Goal: Transaction & Acquisition: Purchase product/service

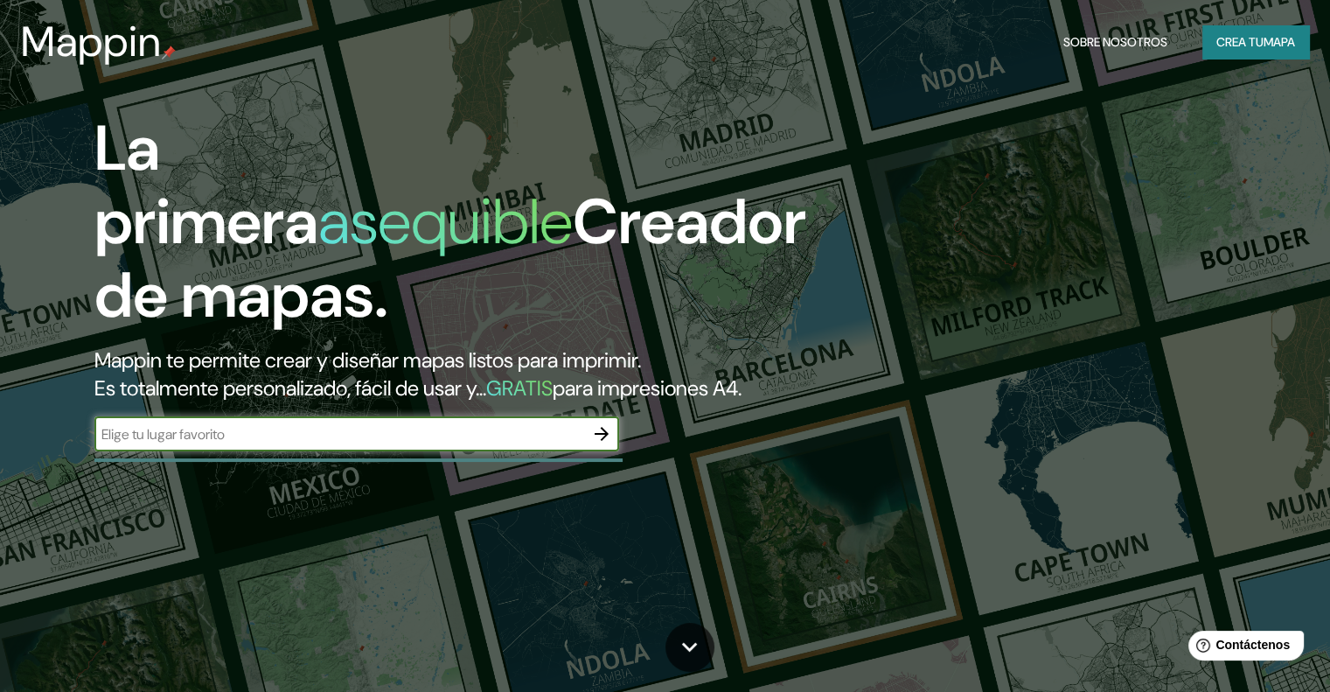
click at [343, 444] on input "text" at bounding box center [339, 434] width 490 height 20
type input "piura, piura"
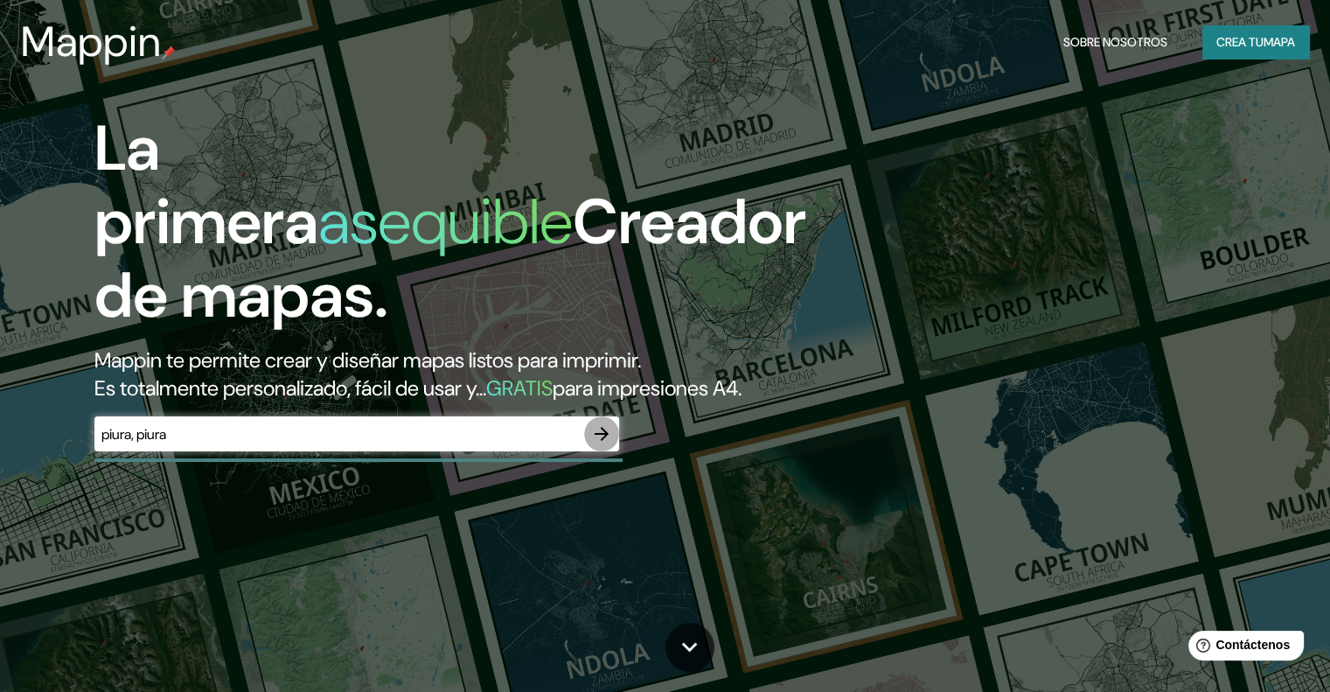
click at [595, 444] on icon "button" at bounding box center [601, 433] width 21 height 21
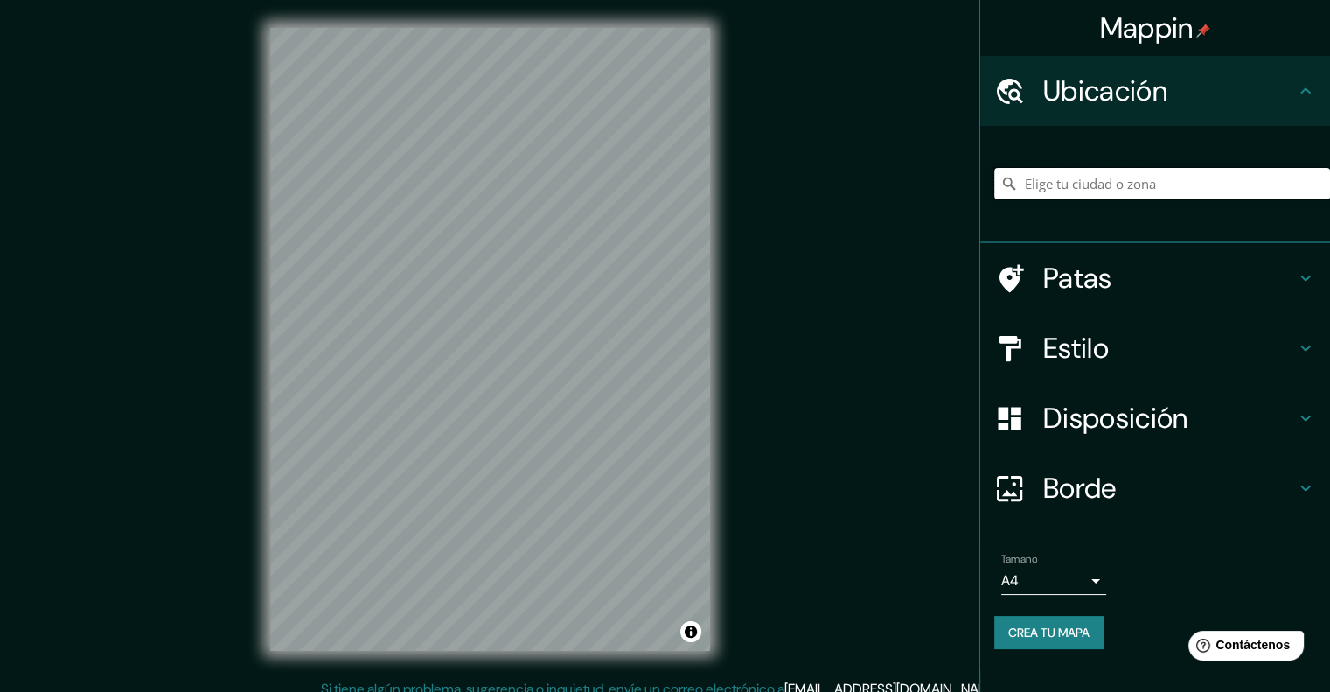
click at [1106, 195] on input "Elige tu ciudad o zona" at bounding box center [1163, 183] width 336 height 31
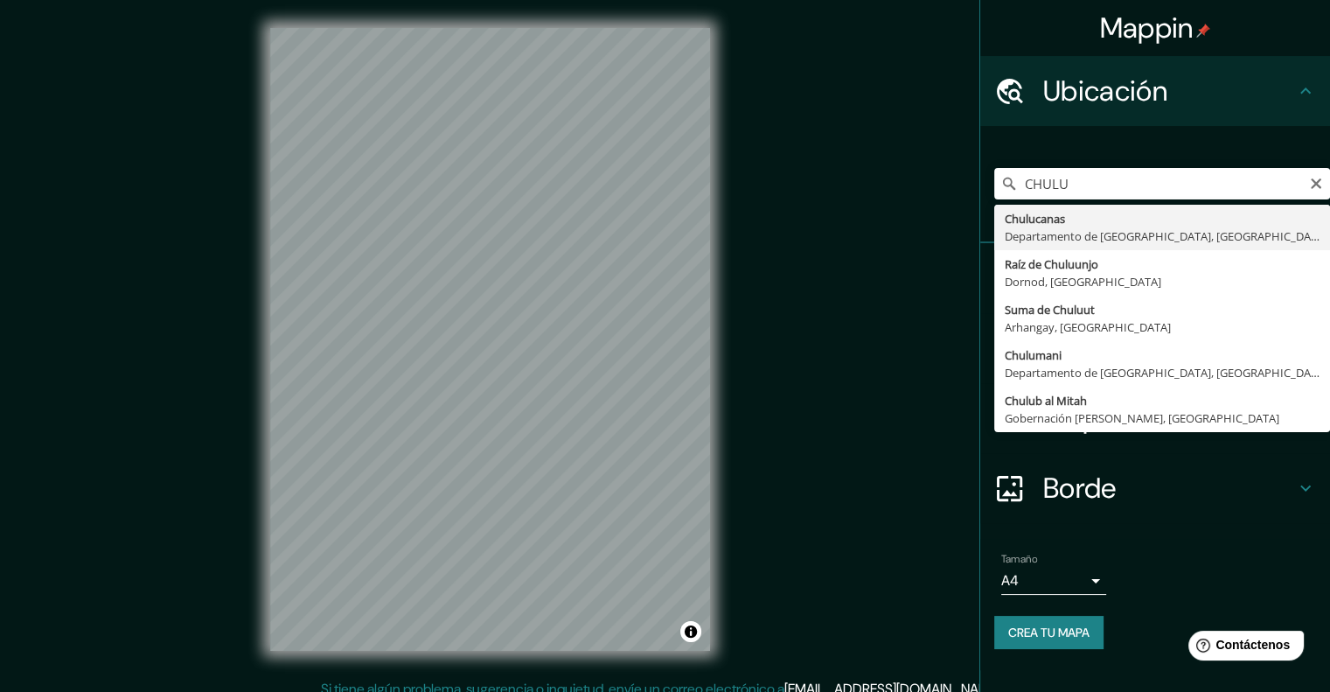
type input "Chulucanas, [GEOGRAPHIC_DATA], [GEOGRAPHIC_DATA]"
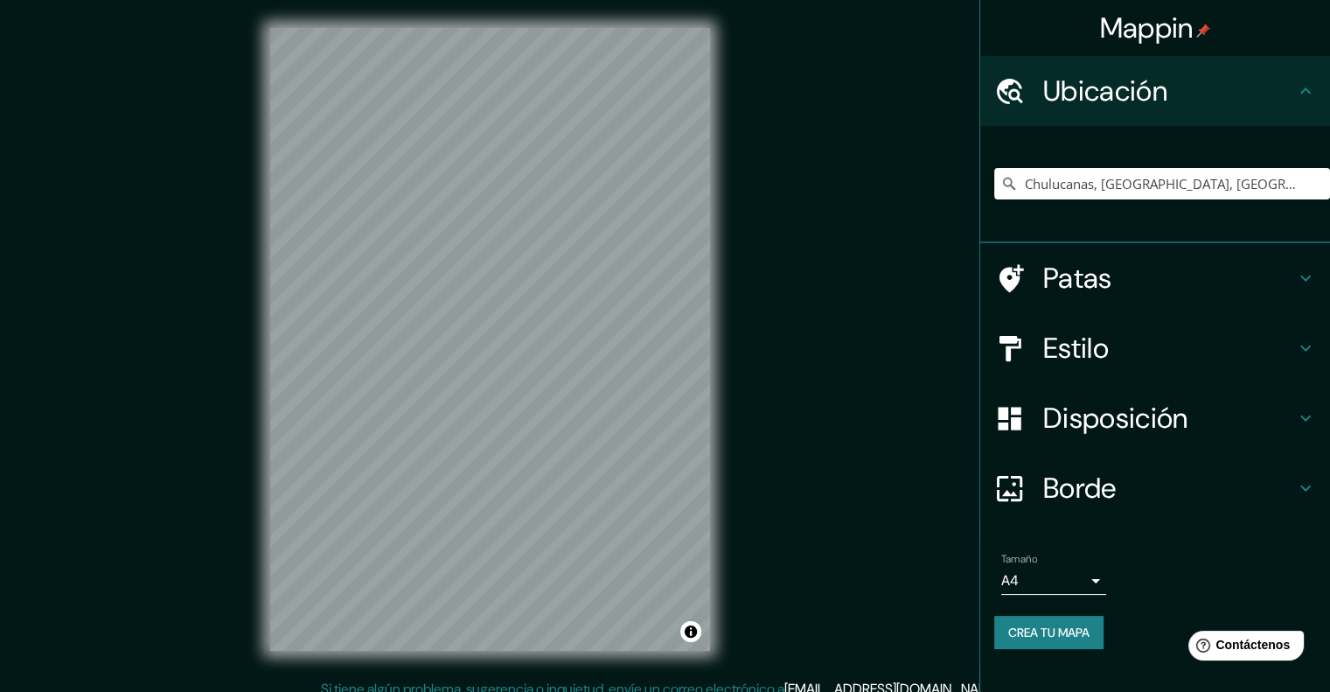
click at [1085, 350] on font "Estilo" at bounding box center [1077, 348] width 66 height 37
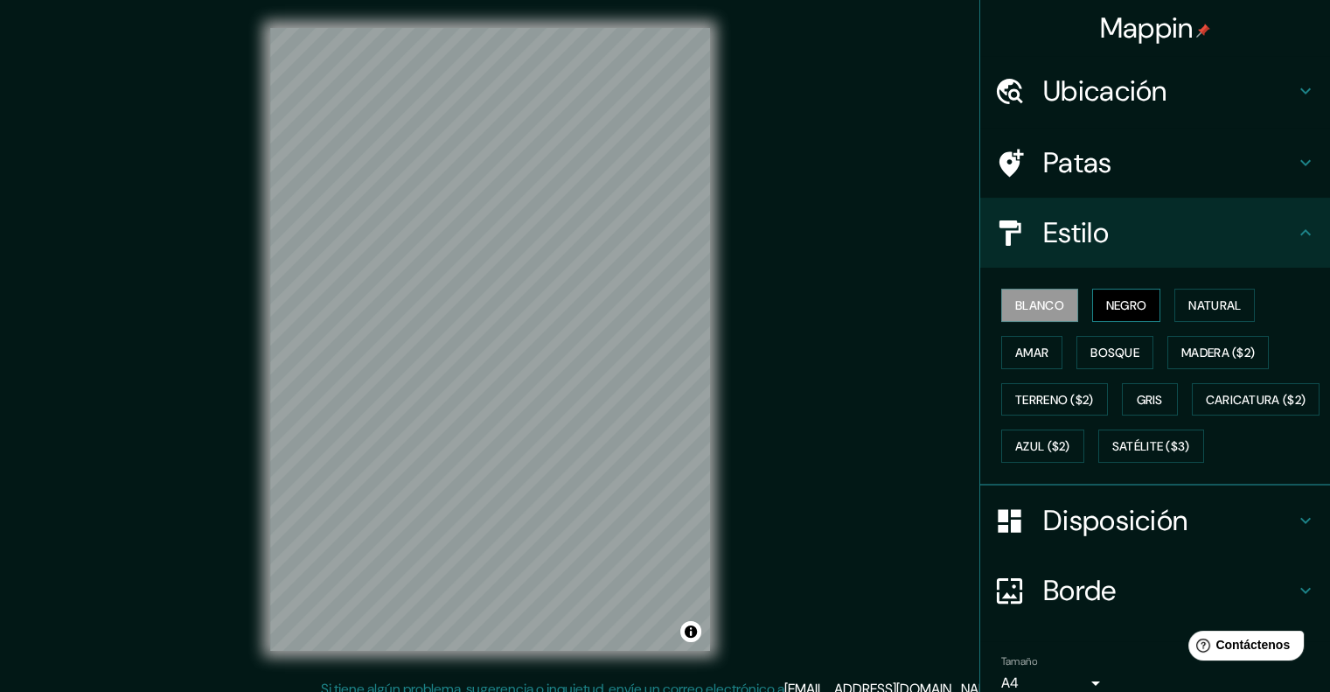
click at [1128, 304] on font "Negro" at bounding box center [1127, 305] width 41 height 16
click at [1189, 297] on font "Natural" at bounding box center [1215, 305] width 52 height 16
click at [883, 279] on div "Mappin Ubicación Chulucanas, Departamento de Piura, Perú Patas Estilo Blanco Ne…" at bounding box center [665, 353] width 1330 height 707
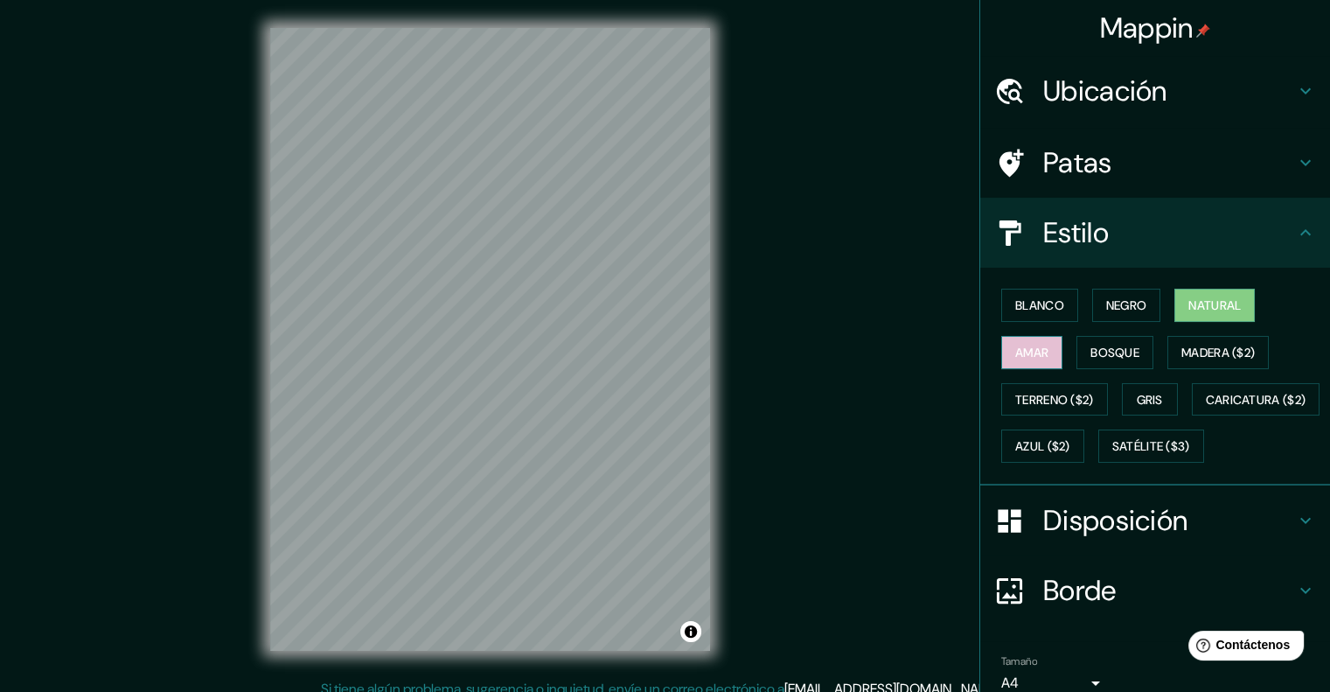
click at [1035, 349] on font "Amar" at bounding box center [1032, 353] width 33 height 16
click at [1100, 349] on font "Bosque" at bounding box center [1115, 353] width 49 height 16
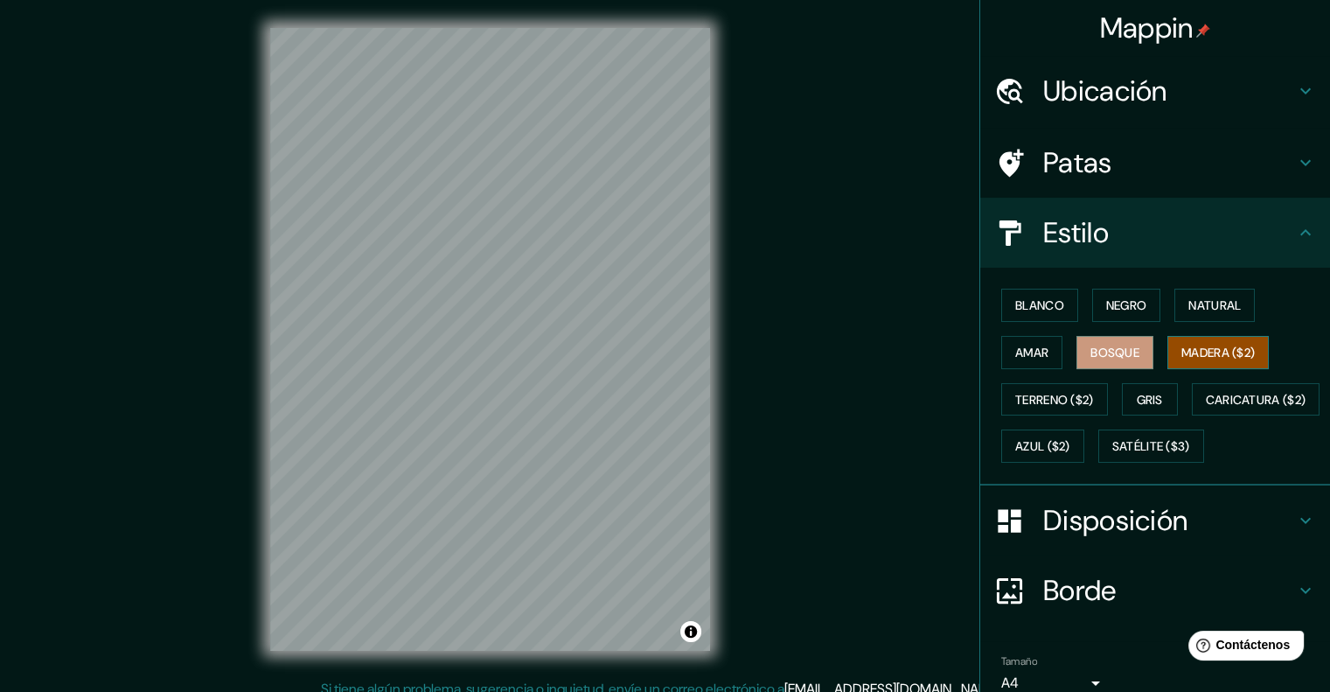
click at [1194, 346] on font "Madera ($2)" at bounding box center [1218, 353] width 73 height 16
click at [1092, 366] on button "Bosque" at bounding box center [1115, 352] width 77 height 33
click at [1027, 352] on font "Amar" at bounding box center [1032, 353] width 33 height 16
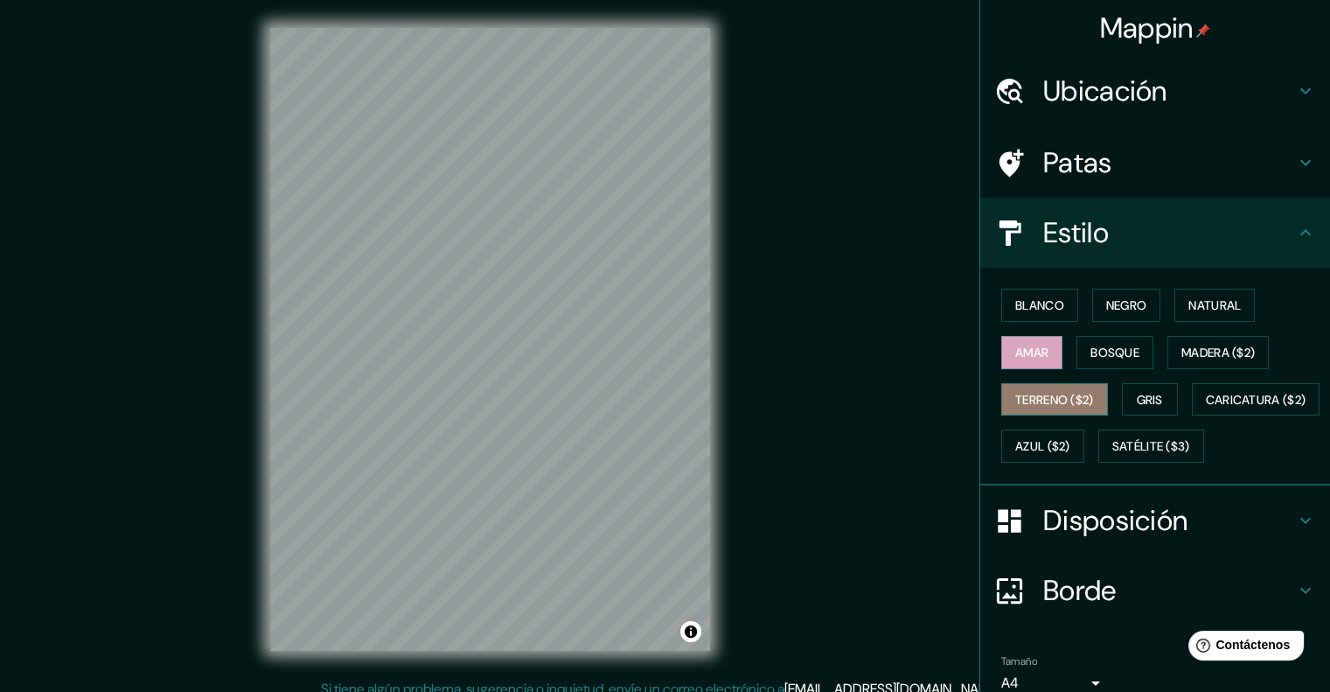
click at [1050, 394] on font "Terreno ($2)" at bounding box center [1055, 400] width 79 height 16
click at [1137, 395] on font "Gris" at bounding box center [1150, 400] width 26 height 16
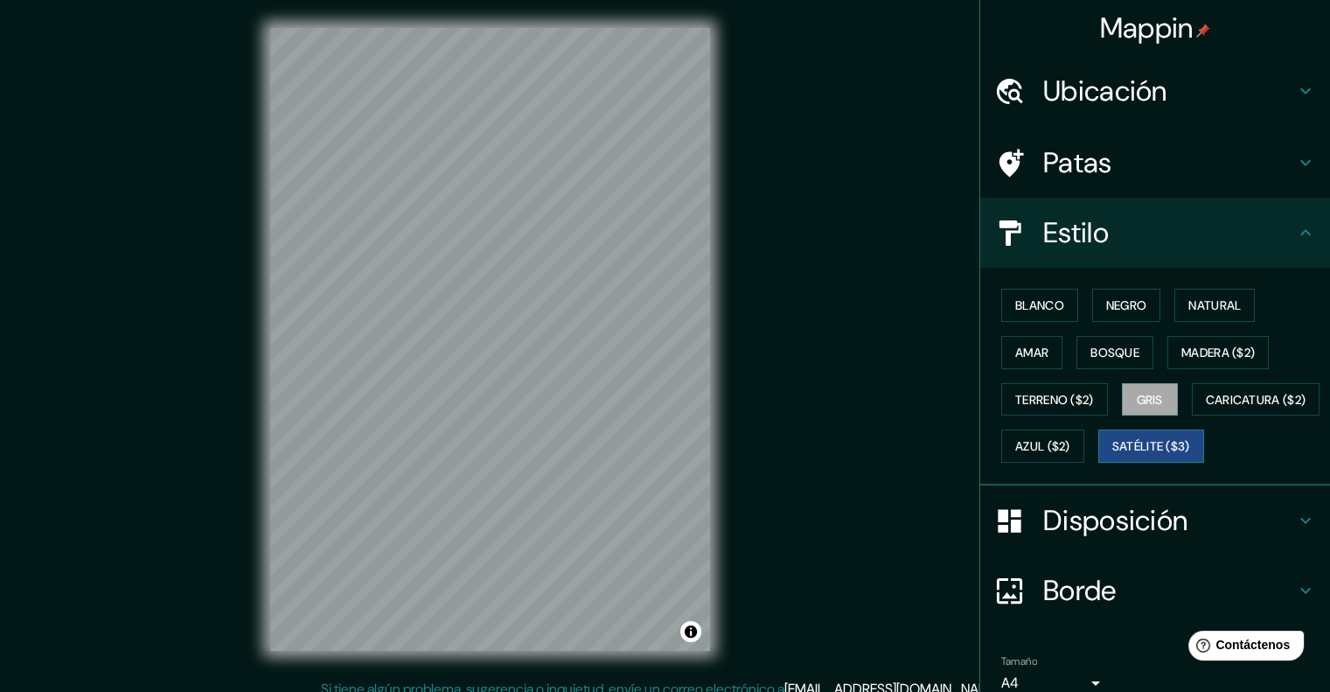
click at [1113, 455] on font "Satélite ($3)" at bounding box center [1152, 447] width 78 height 16
click at [1071, 439] on font "Azul ($2)" at bounding box center [1043, 447] width 55 height 16
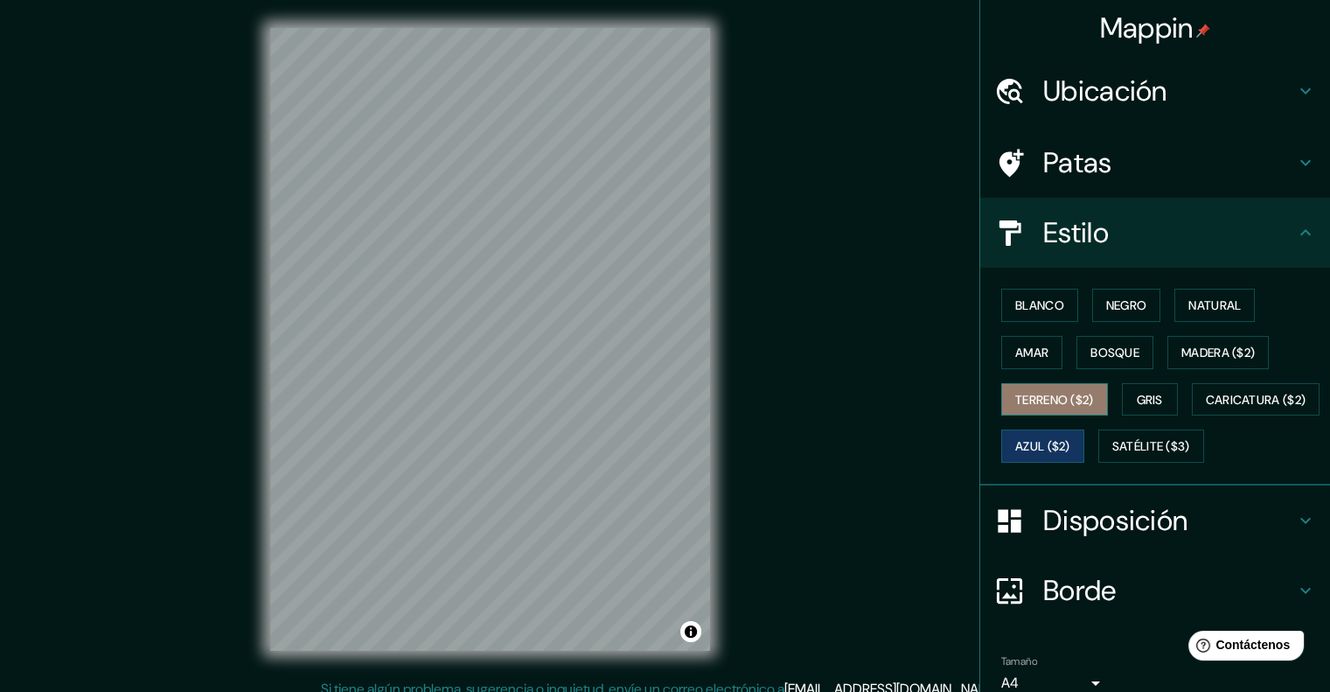
click at [1092, 387] on button "Terreno ($2)" at bounding box center [1055, 399] width 107 height 33
click at [1016, 360] on font "Amar" at bounding box center [1032, 352] width 33 height 23
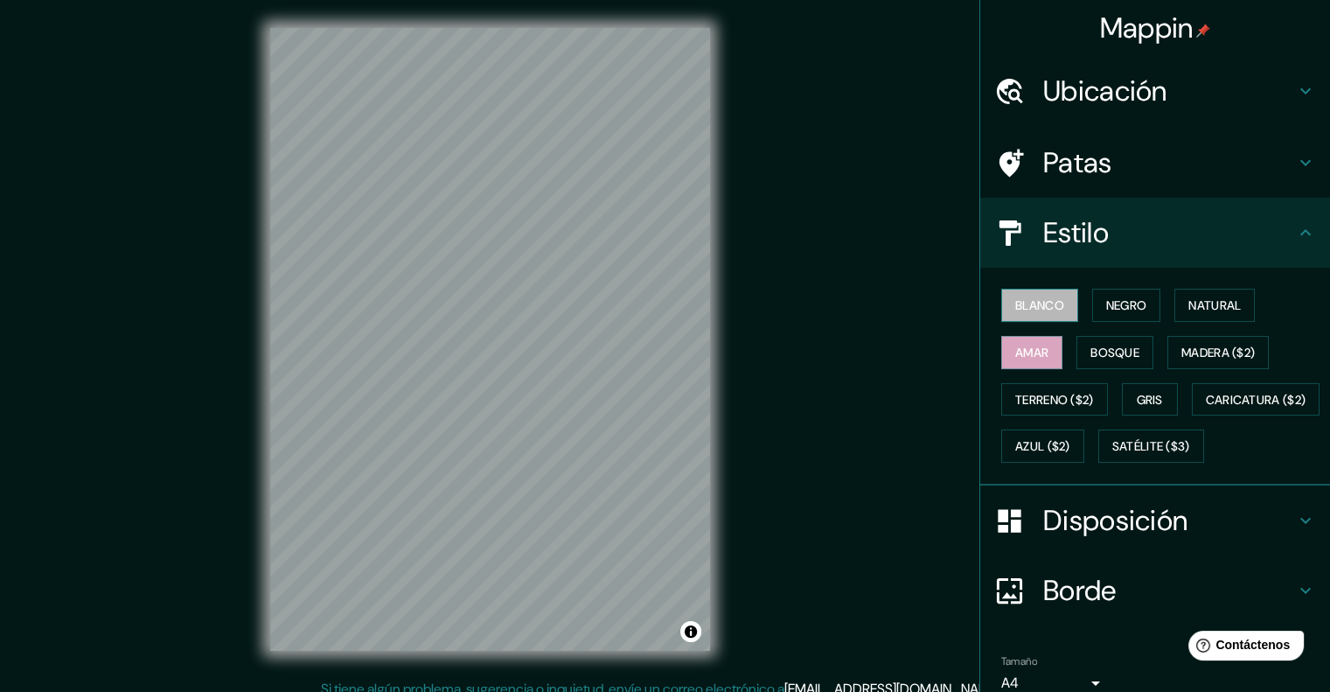
click at [1048, 304] on font "Blanco" at bounding box center [1040, 305] width 49 height 16
click at [1107, 297] on font "Negro" at bounding box center [1127, 305] width 41 height 16
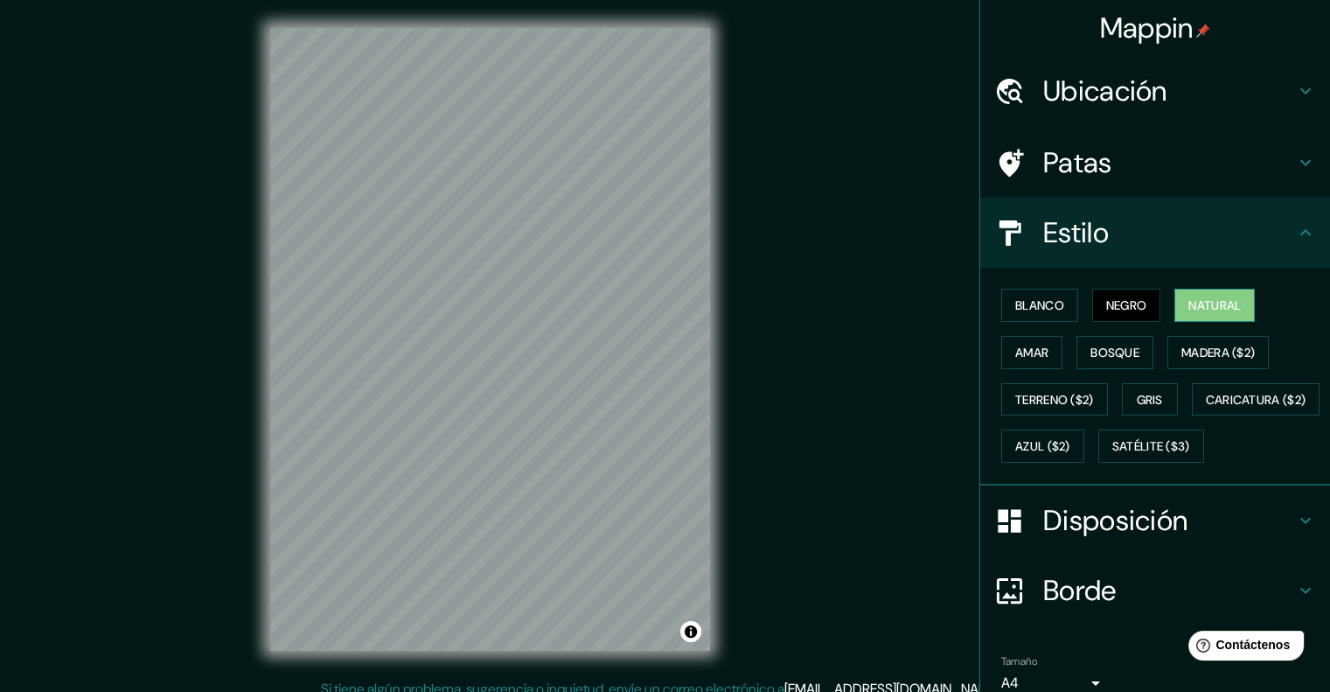
click at [1195, 291] on button "Natural" at bounding box center [1215, 305] width 80 height 33
click at [1046, 301] on font "Blanco" at bounding box center [1040, 305] width 49 height 16
click at [1093, 310] on button "Negro" at bounding box center [1127, 305] width 69 height 33
click at [1037, 348] on button "Amar" at bounding box center [1032, 352] width 61 height 33
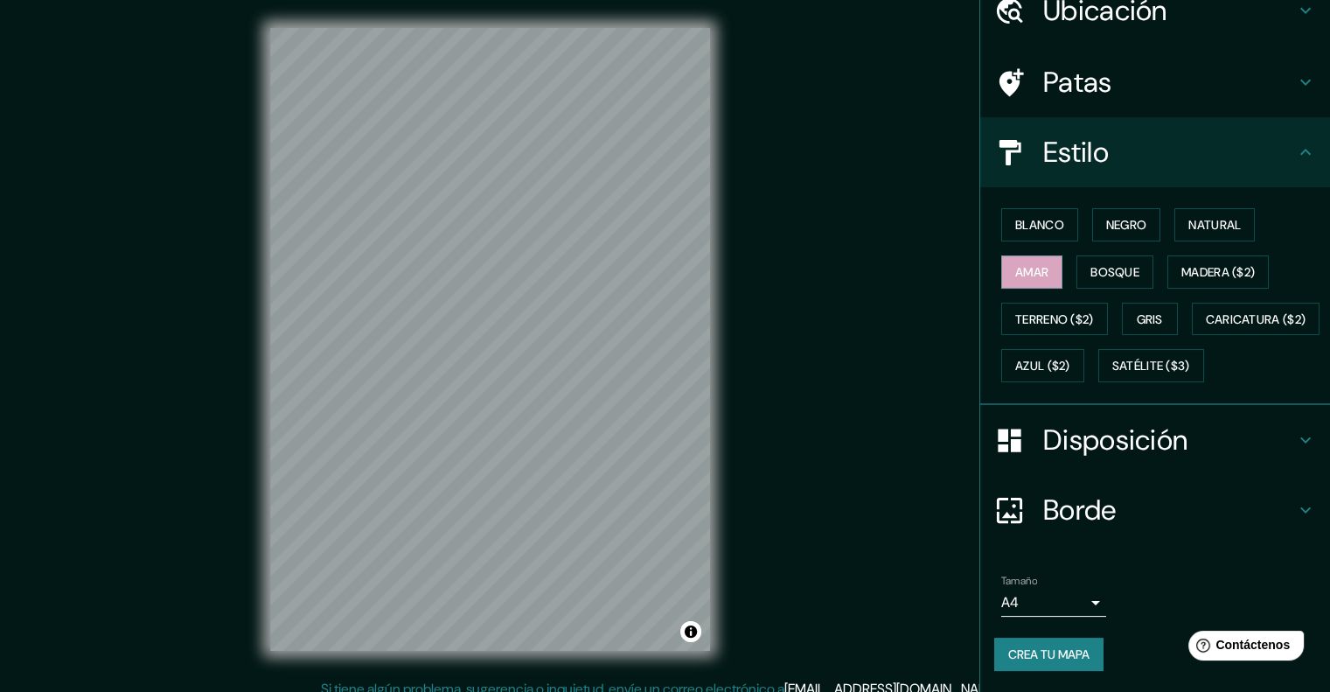
scroll to position [14, 0]
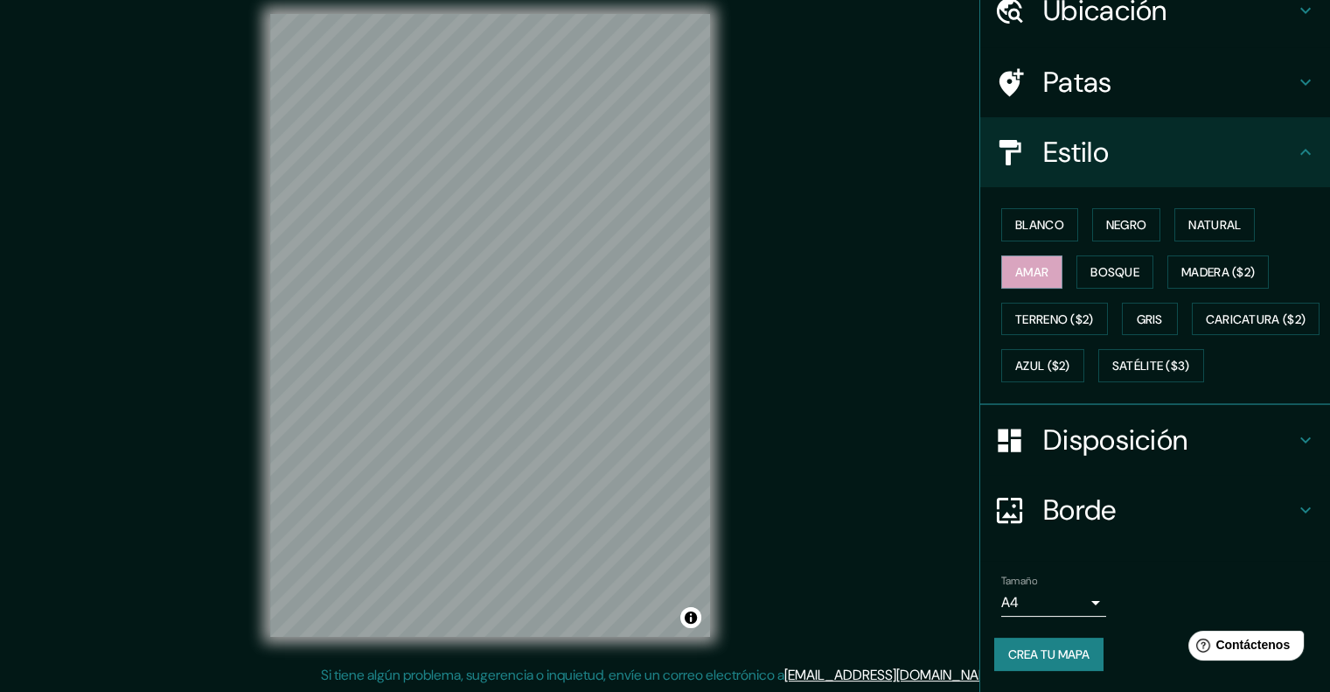
click at [1043, 646] on font "Crea tu mapa" at bounding box center [1049, 654] width 81 height 16
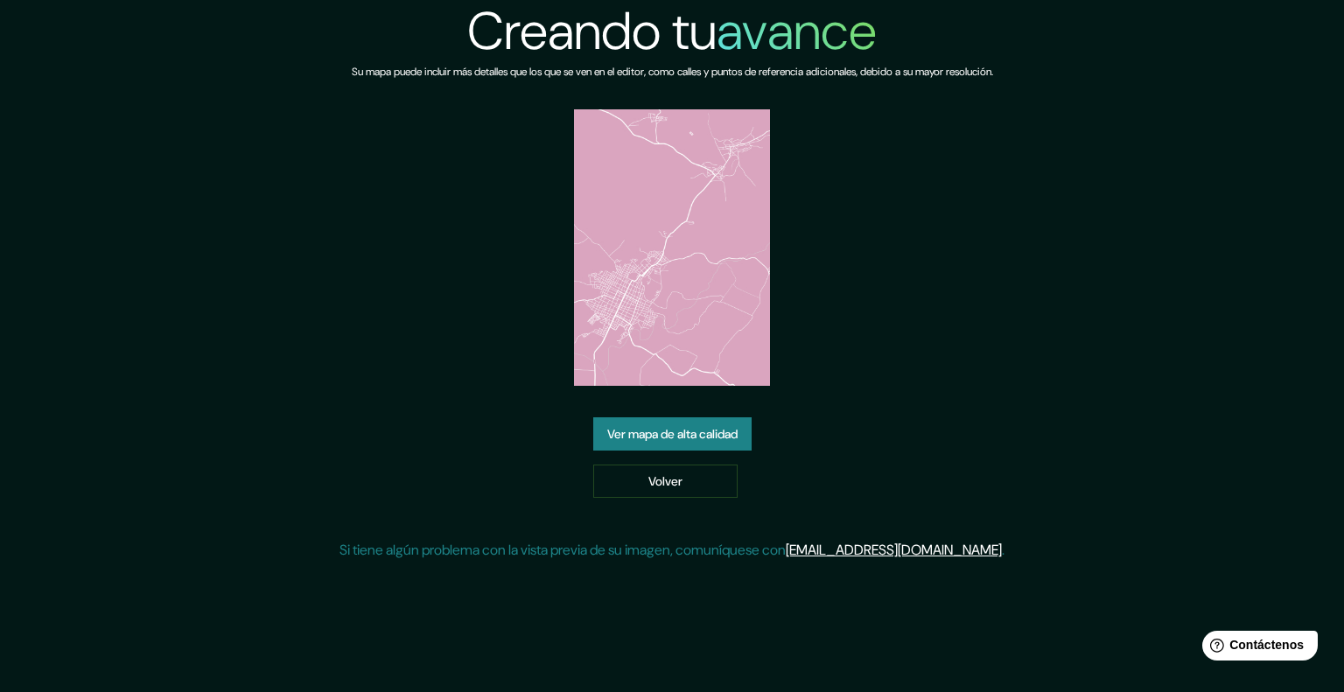
click at [669, 325] on img at bounding box center [672, 247] width 196 height 276
click at [666, 439] on font "Ver mapa de alta calidad" at bounding box center [672, 435] width 130 height 16
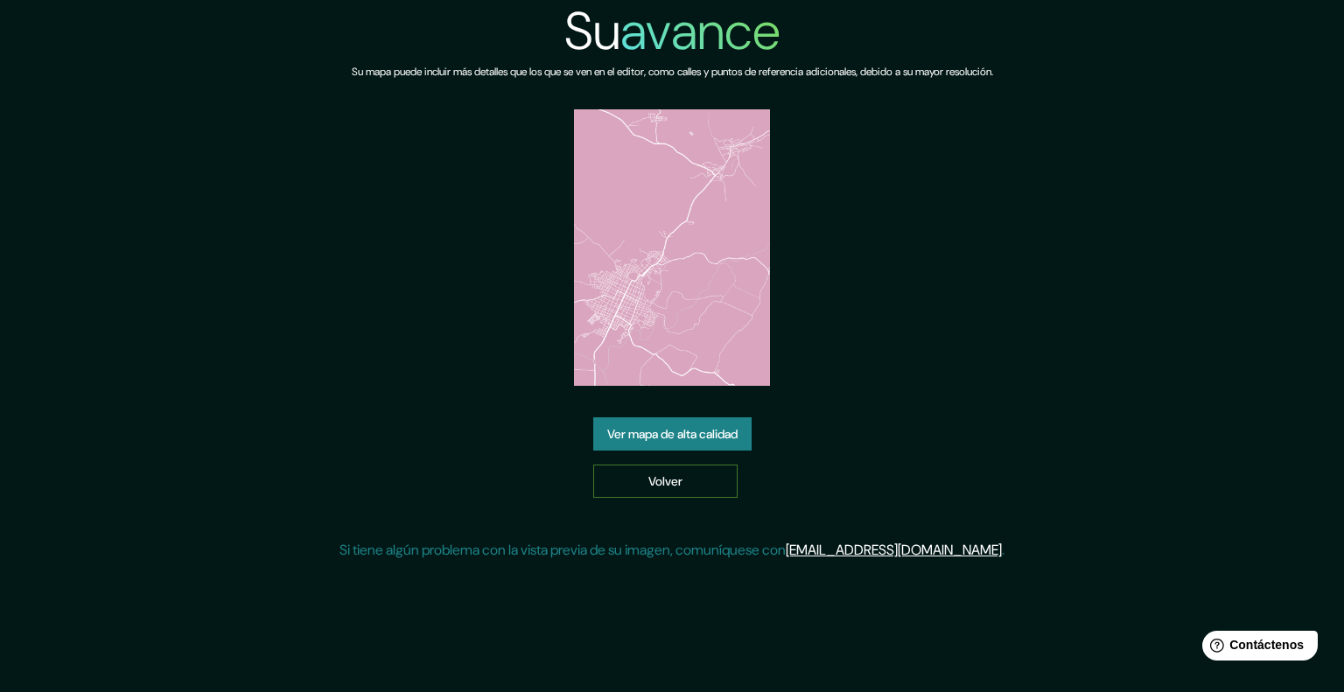
click at [655, 478] on font "Volver" at bounding box center [665, 481] width 34 height 16
drag, startPoint x: 700, startPoint y: 208, endPoint x: 678, endPoint y: 207, distance: 21.9
click at [678, 207] on img at bounding box center [672, 247] width 196 height 276
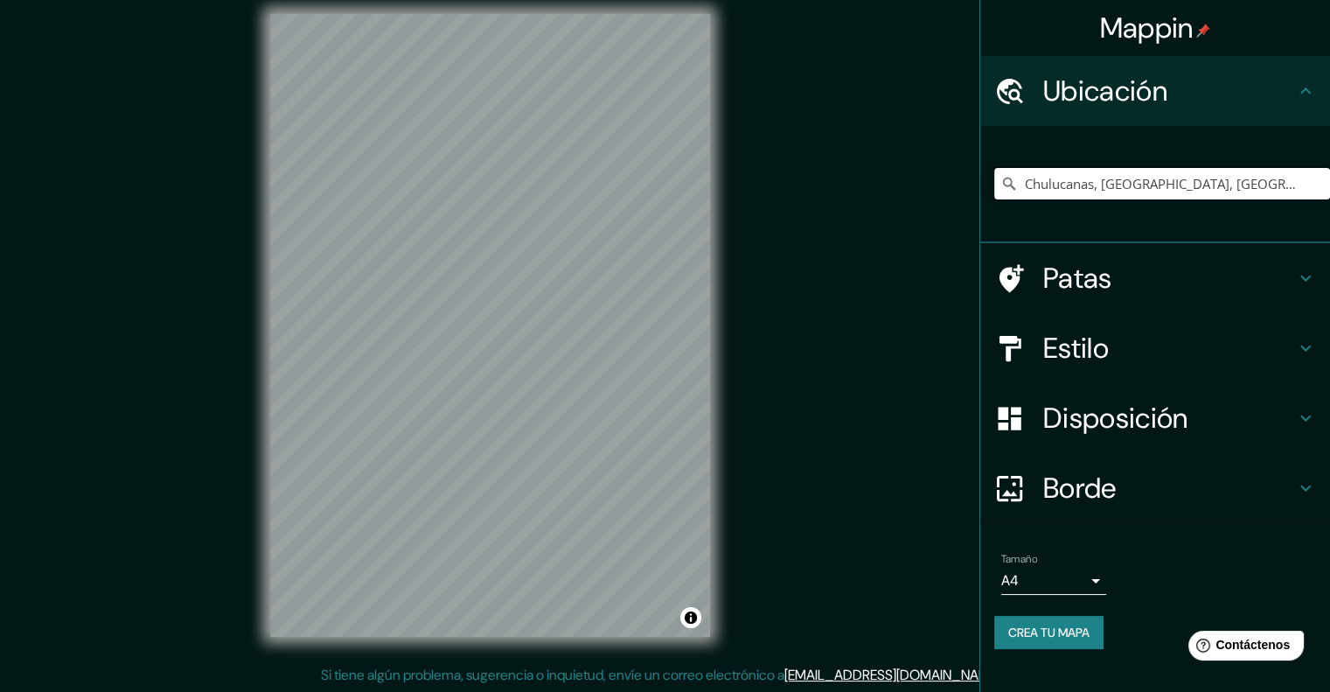
click at [1132, 185] on input "Chulucanas, [GEOGRAPHIC_DATA], [GEOGRAPHIC_DATA]" at bounding box center [1163, 183] width 336 height 31
click at [1291, 188] on input "Chulucanas, [GEOGRAPHIC_DATA], [GEOGRAPHIC_DATA]" at bounding box center [1163, 183] width 336 height 31
click at [1292, 184] on input "Chulucanas, [GEOGRAPHIC_DATA], [GEOGRAPHIC_DATA]" at bounding box center [1163, 183] width 336 height 31
click at [1013, 192] on icon at bounding box center [1009, 183] width 17 height 17
click at [1012, 192] on icon at bounding box center [1009, 183] width 17 height 17
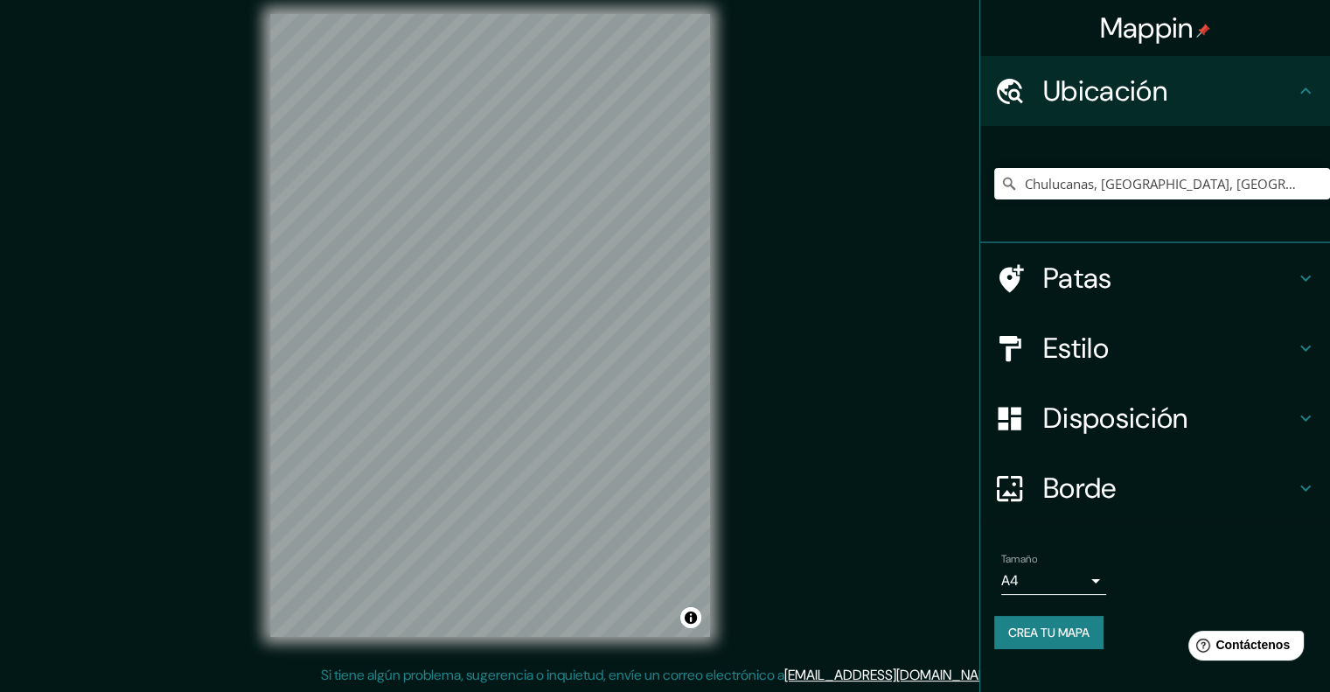
click at [1009, 184] on icon at bounding box center [1009, 183] width 17 height 17
click at [1200, 187] on input "Chulucanas, [GEOGRAPHIC_DATA], [GEOGRAPHIC_DATA]" at bounding box center [1163, 183] width 336 height 31
click at [1295, 192] on input "Chulucanas, [GEOGRAPHIC_DATA], [GEOGRAPHIC_DATA]" at bounding box center [1163, 183] width 336 height 31
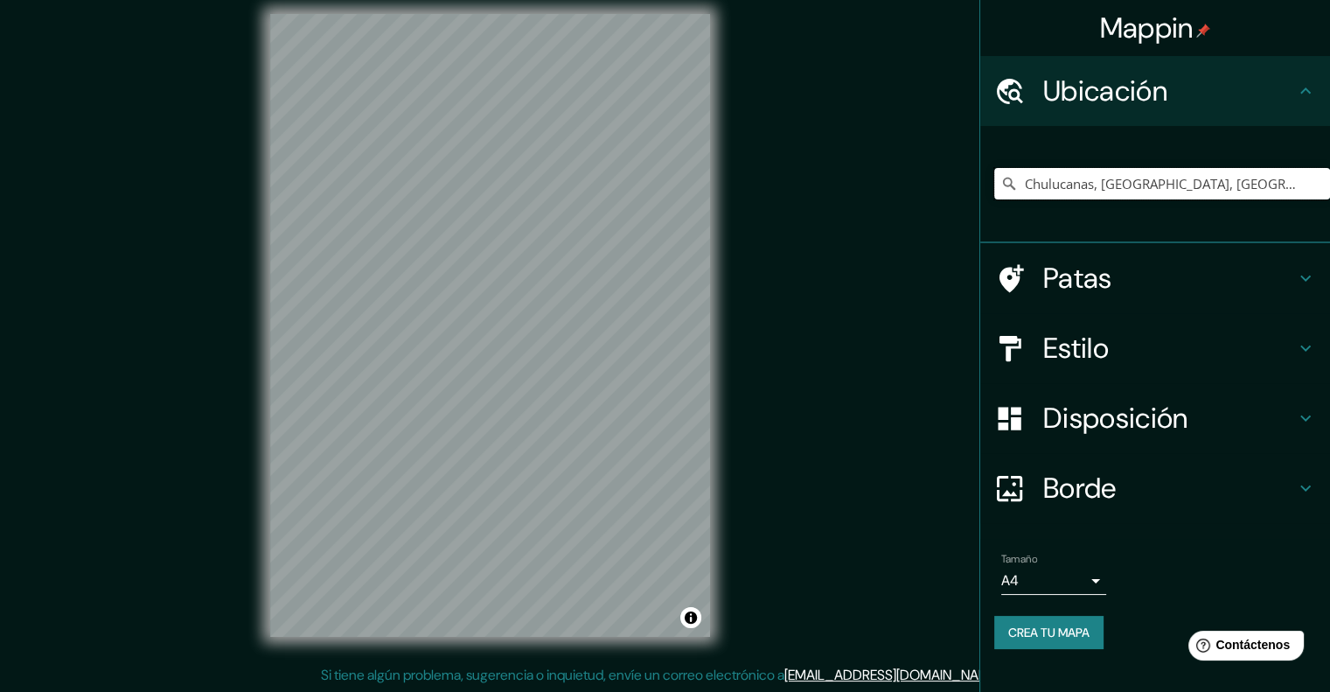
click at [1295, 192] on input "Chulucanas, [GEOGRAPHIC_DATA], [GEOGRAPHIC_DATA]" at bounding box center [1163, 183] width 336 height 31
click at [1074, 185] on input "Elige tu ciudad o zona" at bounding box center [1163, 183] width 336 height 31
paste input "Chulucanas, [GEOGRAPHIC_DATA], [GEOGRAPHIC_DATA]"
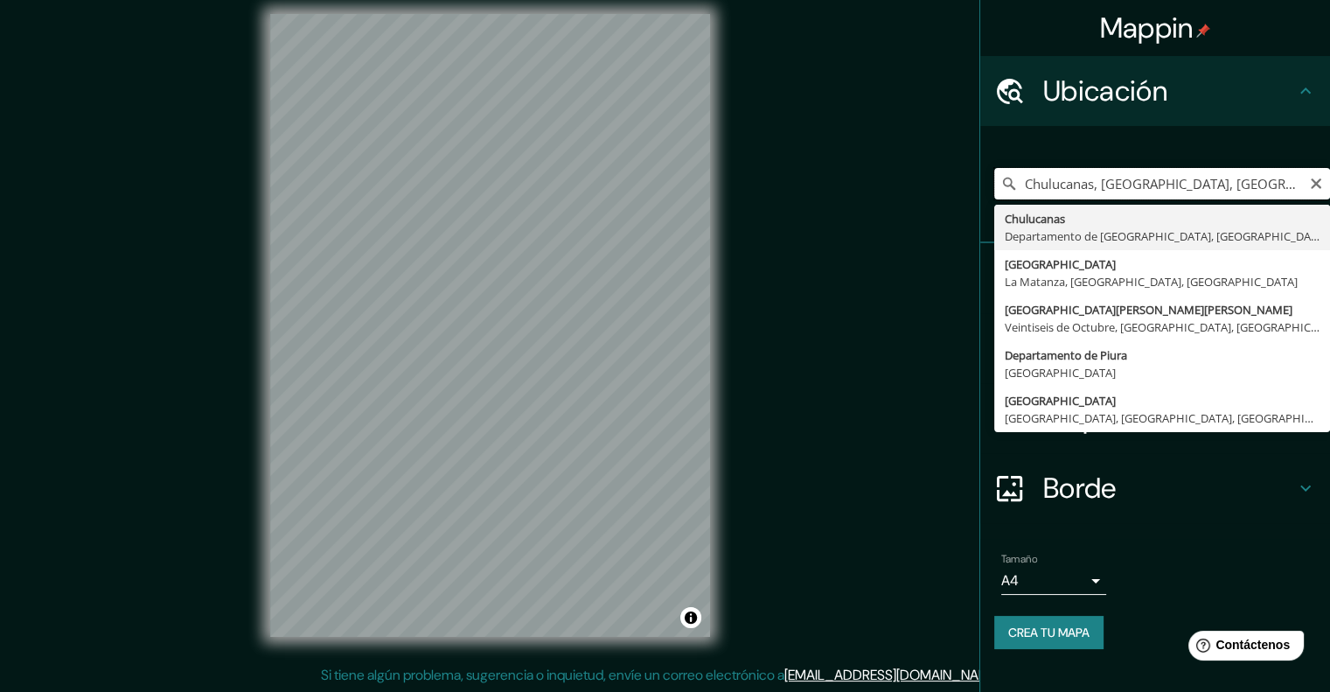
type input "Chulucanas, [GEOGRAPHIC_DATA], [GEOGRAPHIC_DATA]"
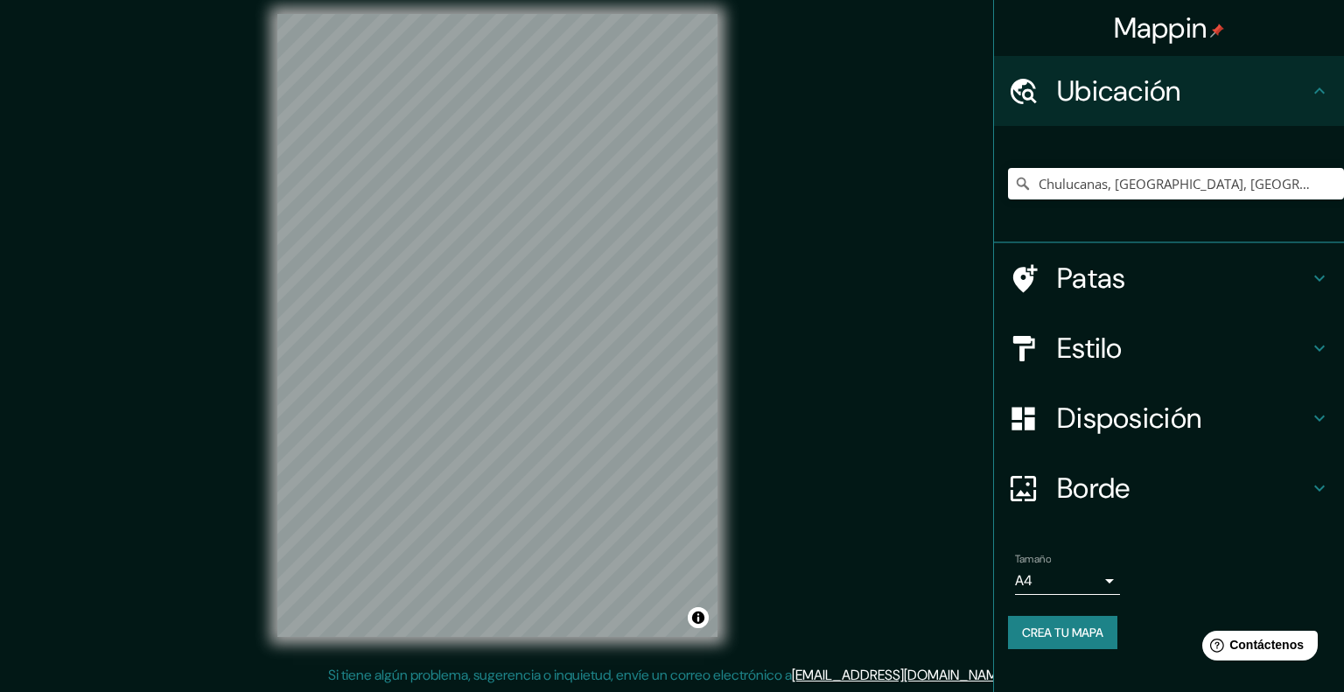
click at [1100, 583] on body "Mappin Ubicación Chulucanas, Departamento de Piura, Perú Patas Estilo Disposici…" at bounding box center [672, 332] width 1344 height 692
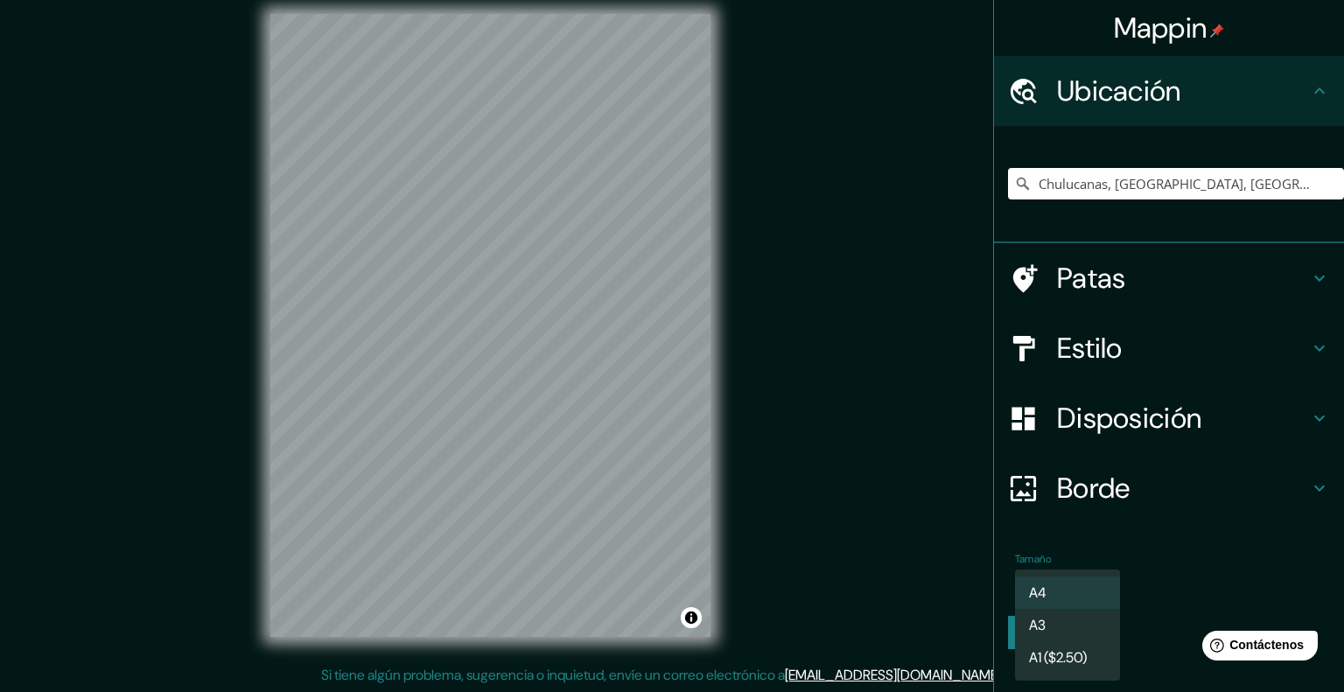
click at [1079, 619] on li "A3" at bounding box center [1067, 625] width 105 height 32
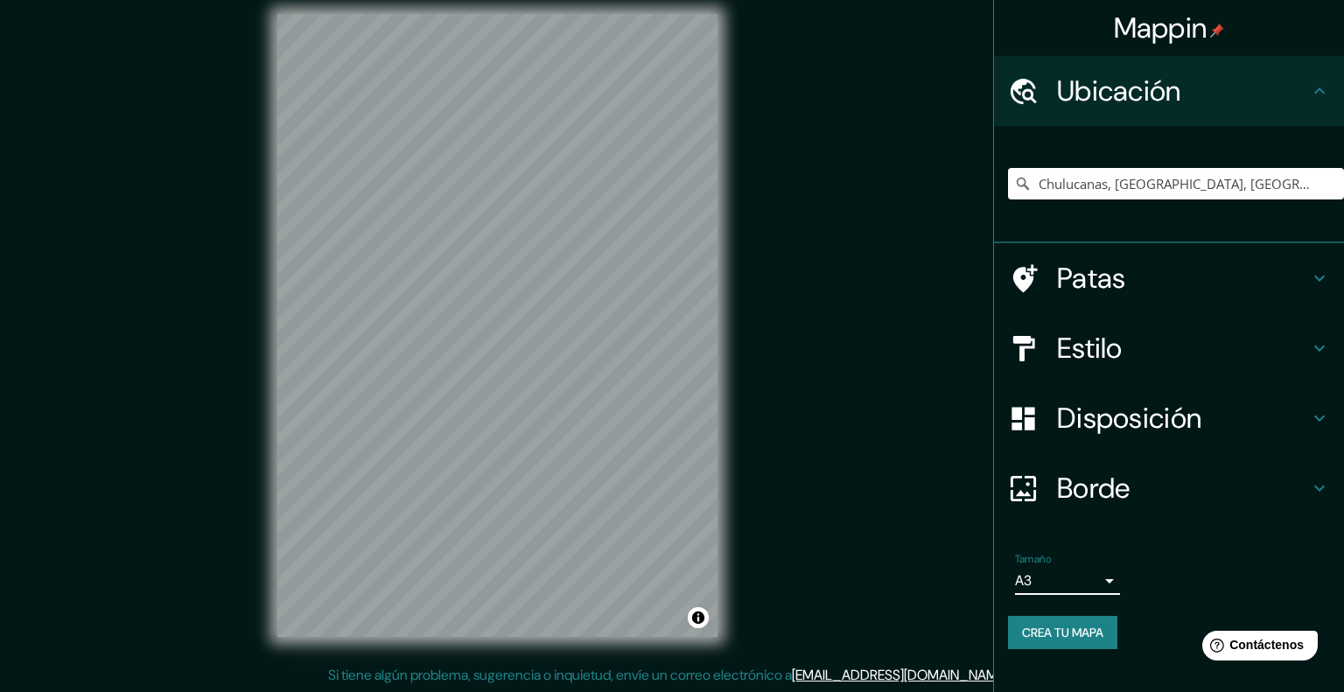
click at [1091, 580] on body "Mappin Ubicación Chulucanas, Departamento de Piura, Perú Patas Estilo Disposici…" at bounding box center [672, 332] width 1344 height 692
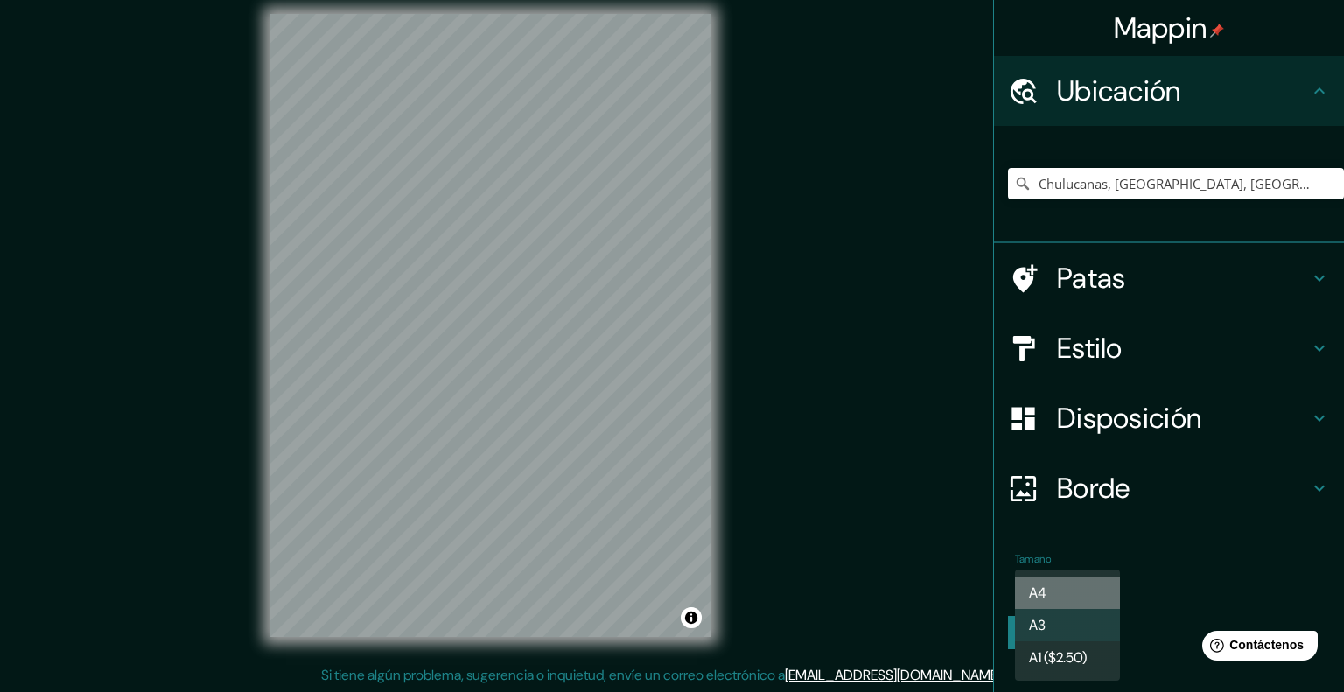
click at [1090, 583] on li "A4" at bounding box center [1067, 592] width 105 height 32
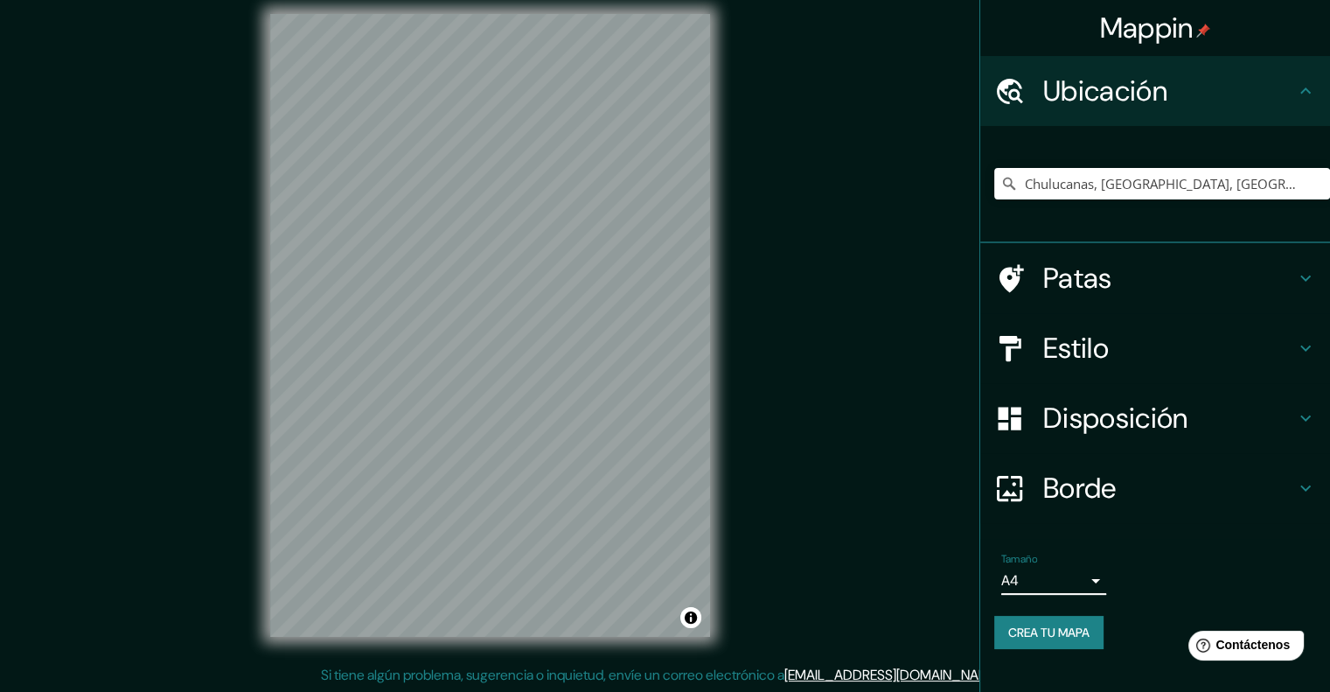
click at [1089, 586] on body "Mappin Ubicación Chulucanas, Departamento de Piura, Perú Patas Estilo Disposici…" at bounding box center [665, 332] width 1330 height 692
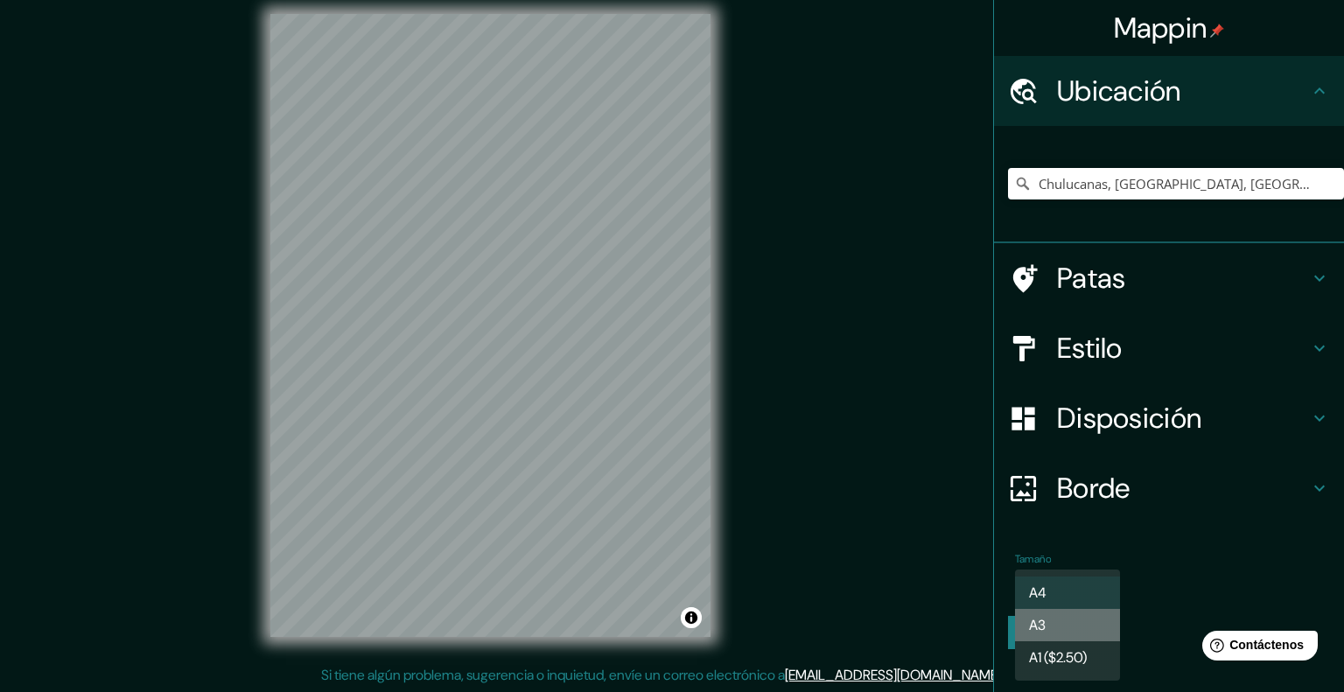
click at [1066, 615] on li "A3" at bounding box center [1067, 625] width 105 height 32
